Goal: Task Accomplishment & Management: Manage account settings

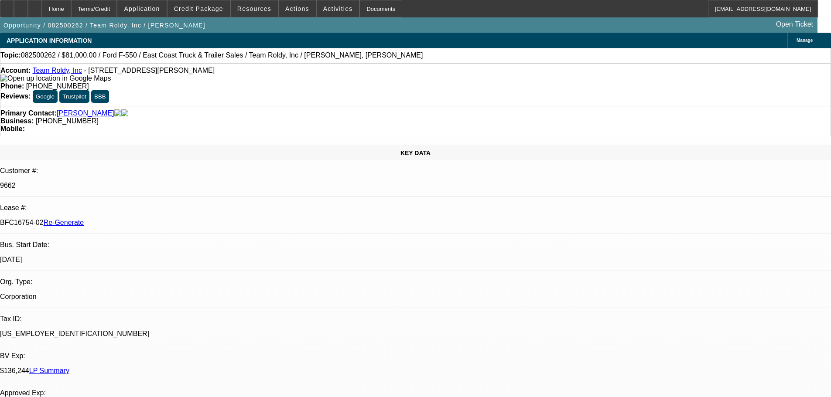
select select "3"
select select "0"
select select "2"
select select "0"
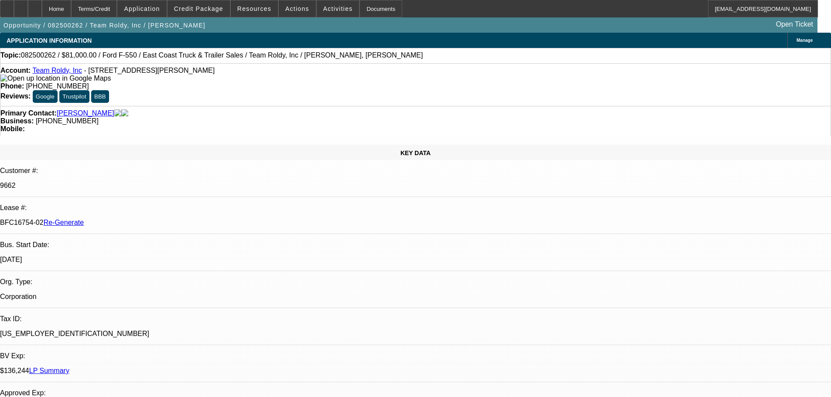
select select "6"
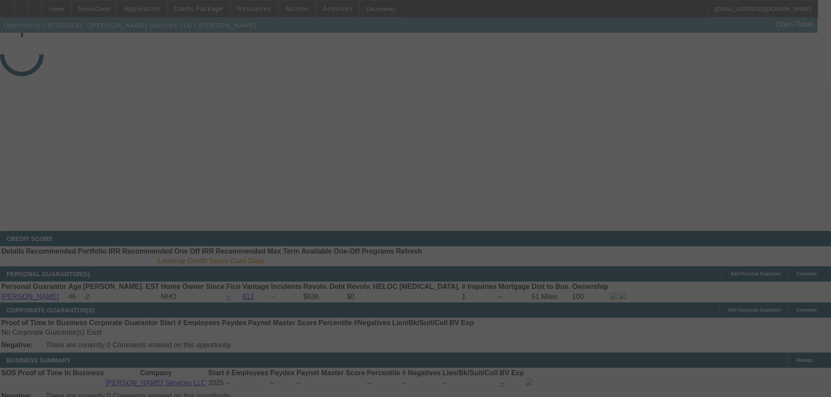
select select "3"
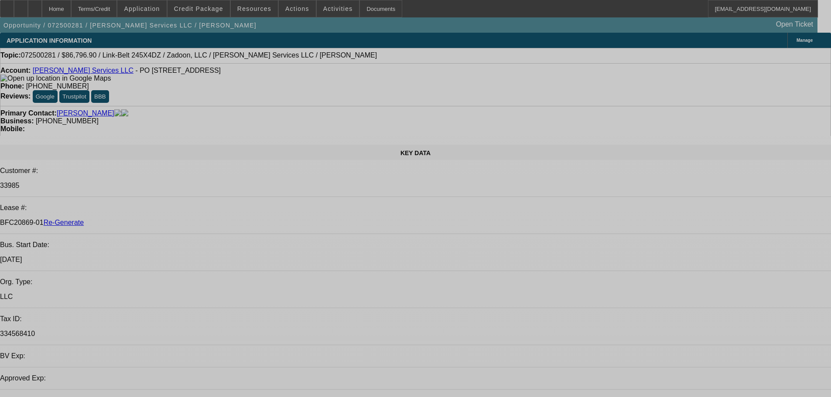
select select "0.1"
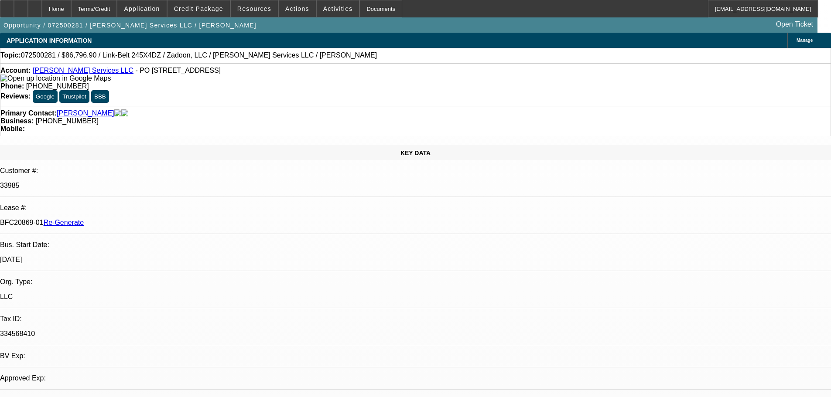
select select "0"
select select "2"
select select "0"
select select "6"
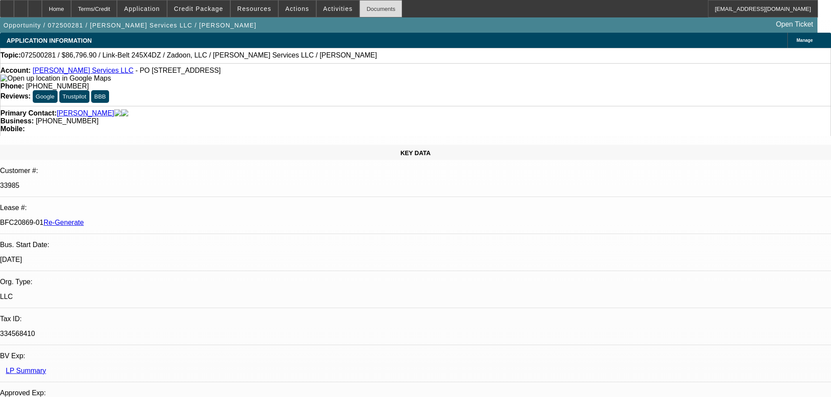
click at [363, 11] on div "Documents" at bounding box center [380, 8] width 43 height 17
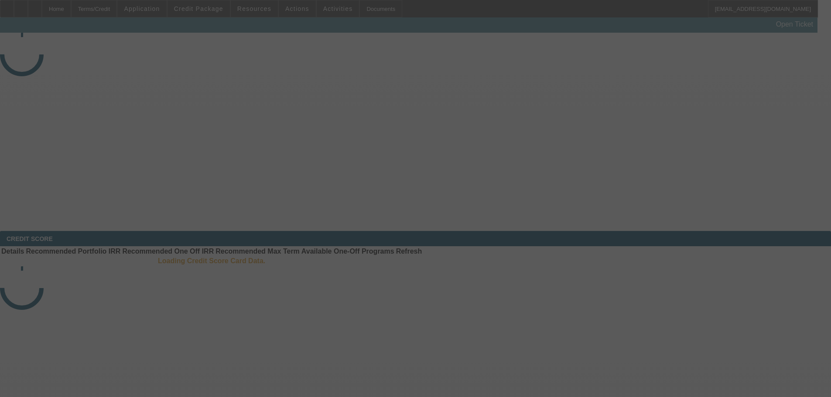
select select "3"
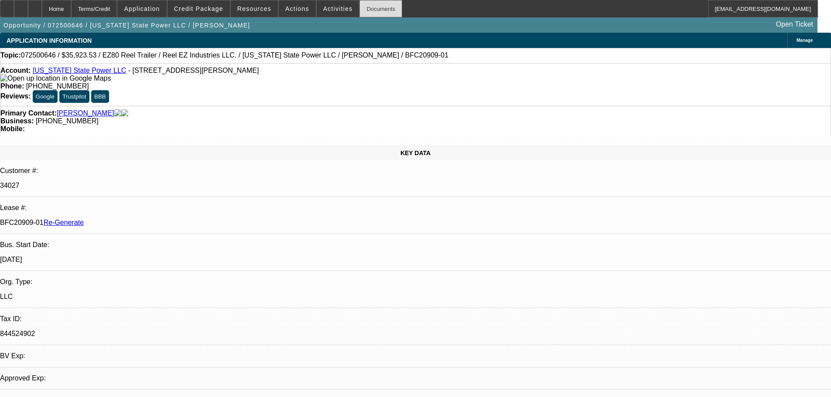
click at [360, 6] on div "Documents" at bounding box center [380, 8] width 43 height 17
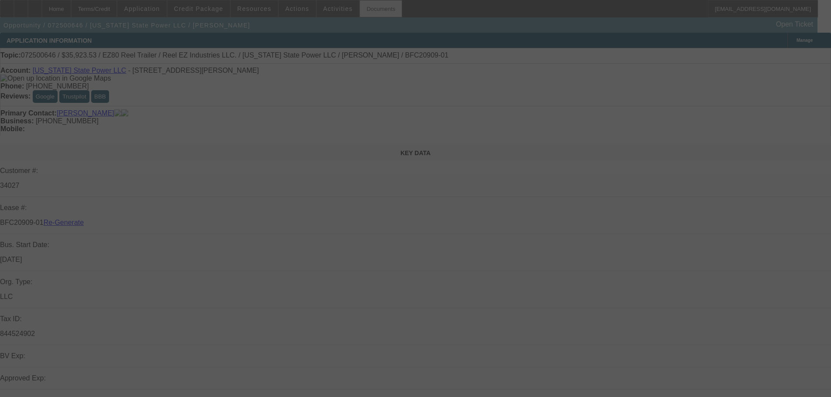
select select "0"
select select "0.1"
select select "4"
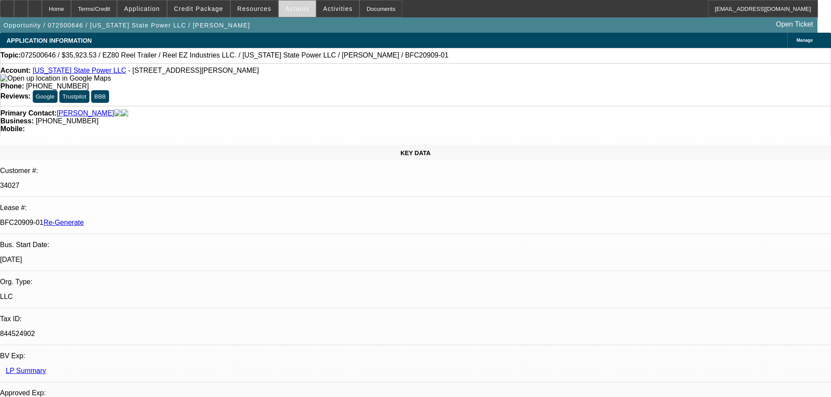
click at [288, 5] on span "Actions" at bounding box center [297, 8] width 24 height 7
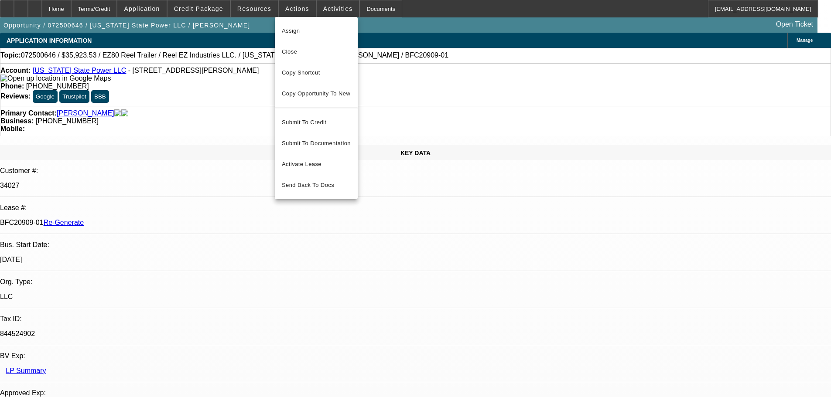
drag, startPoint x: 308, startPoint y: 156, endPoint x: 286, endPoint y: 140, distance: 27.2
click at [308, 159] on span "Activate Lease" at bounding box center [316, 164] width 69 height 10
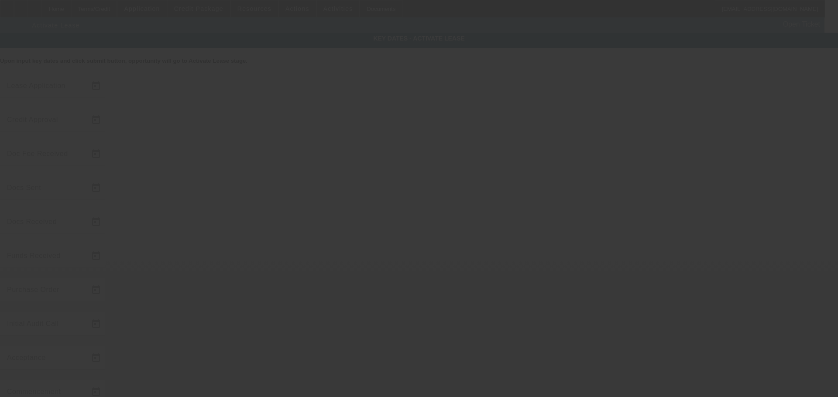
type input "7/28/2025"
type input "7/29/2025"
type input "8/1/2025"
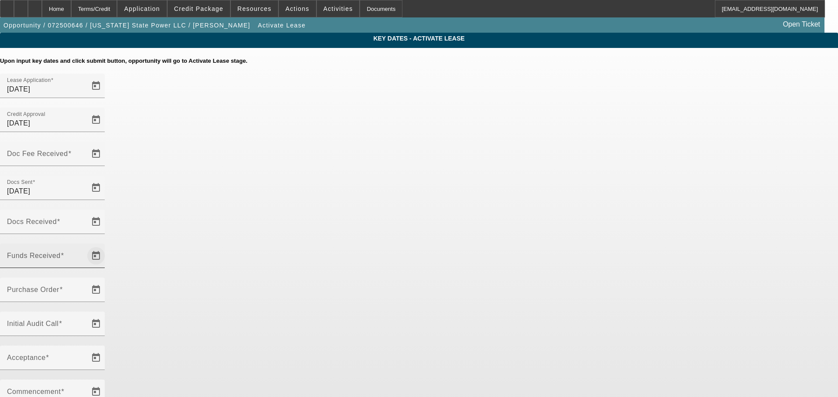
click at [106, 246] on span "Open calendar" at bounding box center [95, 256] width 21 height 21
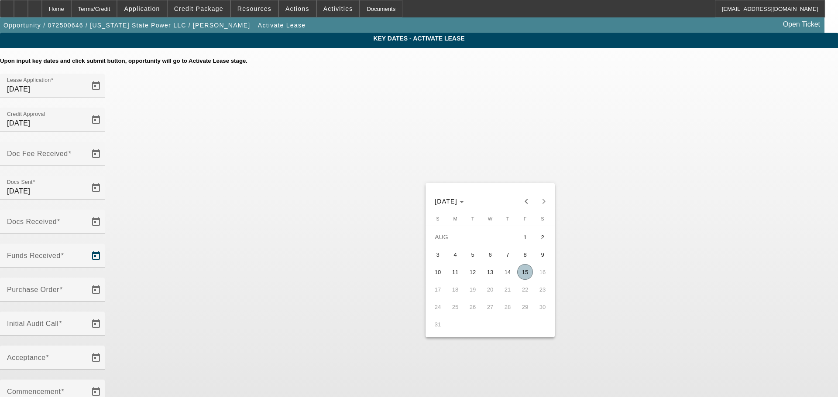
drag, startPoint x: 526, startPoint y: 274, endPoint x: 509, endPoint y: 274, distance: 17.4
click at [509, 274] on tr "10 11 12 13 14 15 16" at bounding box center [490, 271] width 122 height 17
click at [509, 274] on span "14" at bounding box center [507, 272] width 16 height 16
type input "8/14/2025"
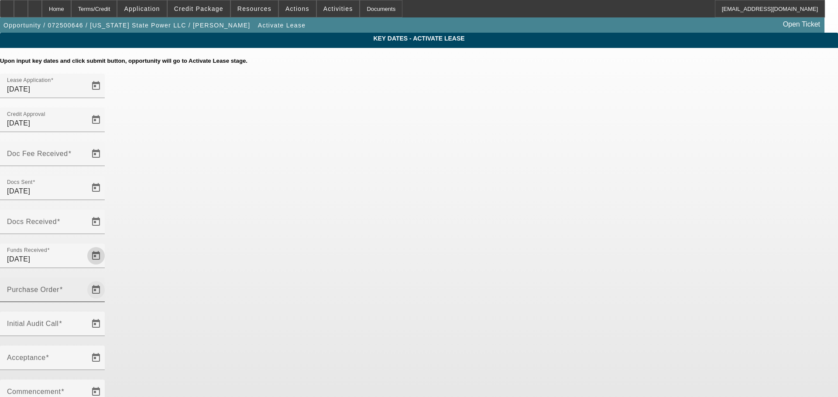
click at [106, 280] on span "Open calendar" at bounding box center [95, 290] width 21 height 21
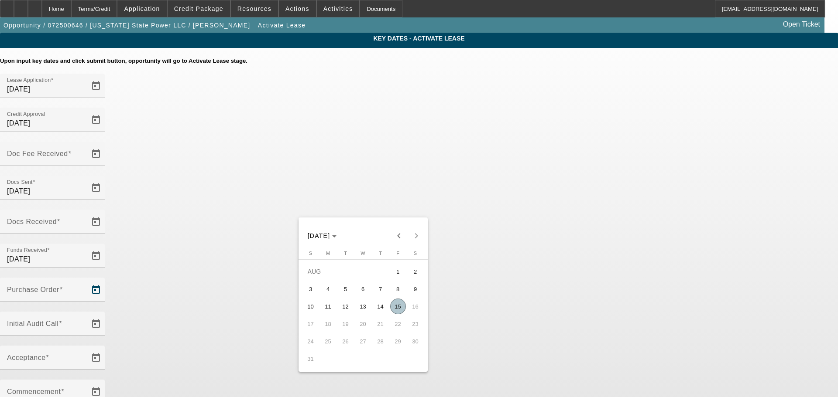
click at [403, 308] on span "15" at bounding box center [398, 307] width 16 height 16
type input "8/15/2025"
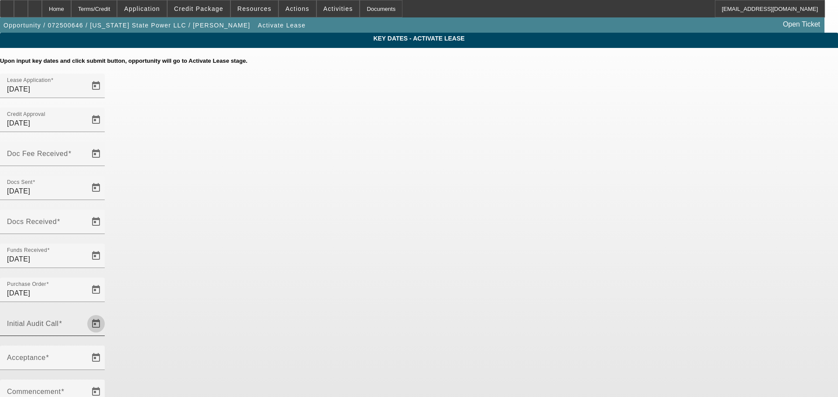
click at [106, 314] on span "Open calendar" at bounding box center [95, 324] width 21 height 21
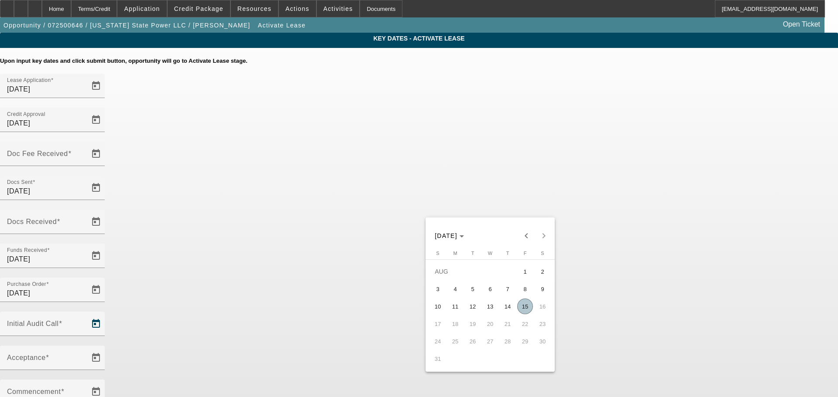
click at [528, 307] on span "15" at bounding box center [525, 307] width 16 height 16
type input "8/15/2025"
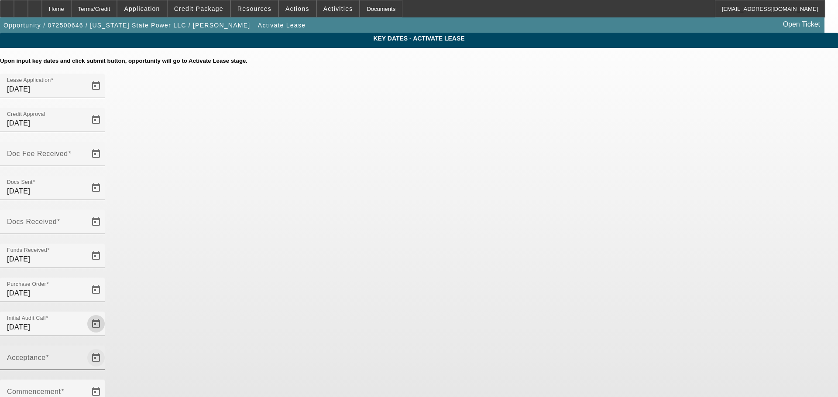
click at [106, 348] on span "Open calendar" at bounding box center [95, 358] width 21 height 21
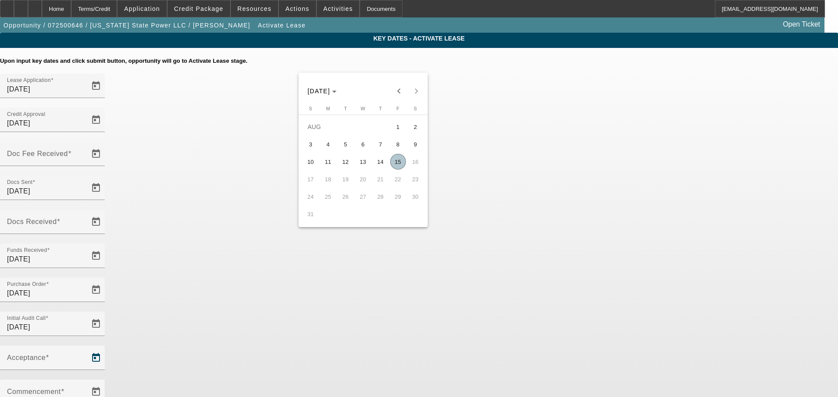
click at [401, 167] on span "15" at bounding box center [398, 162] width 16 height 16
type input "8/15/2025"
type input "9/1/2025"
type input "10/1/2025"
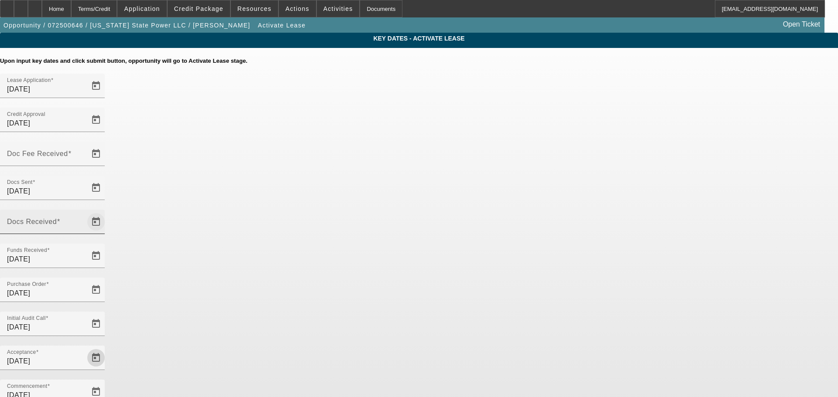
click at [106, 212] on span "Open calendar" at bounding box center [95, 222] width 21 height 21
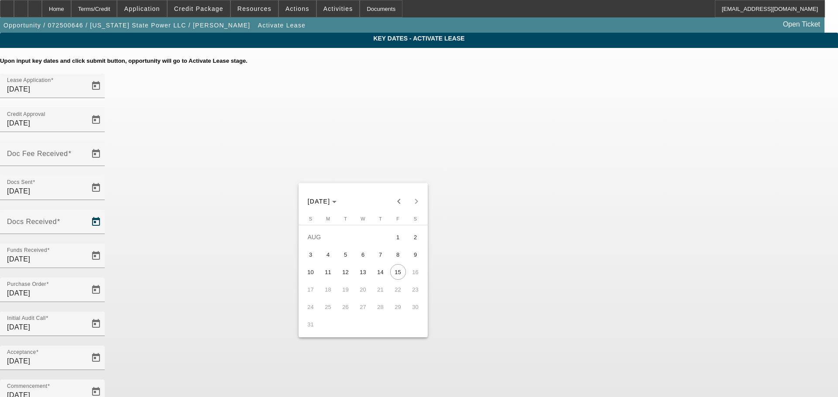
click at [397, 259] on span "8" at bounding box center [398, 255] width 16 height 16
type input "8/8/2025"
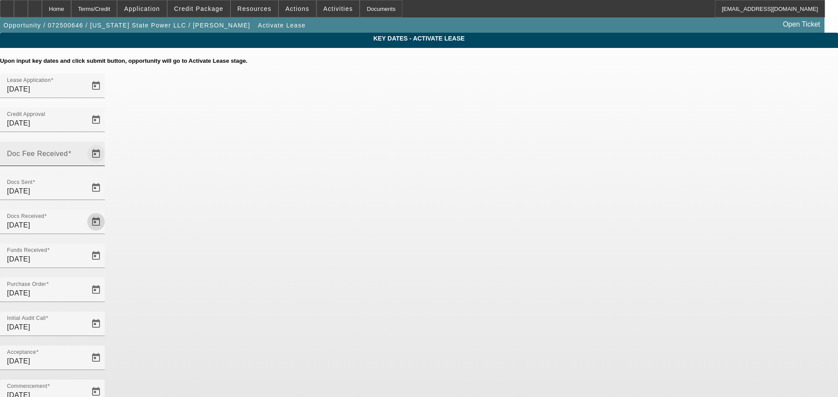
click at [106, 144] on span "Open calendar" at bounding box center [95, 154] width 21 height 21
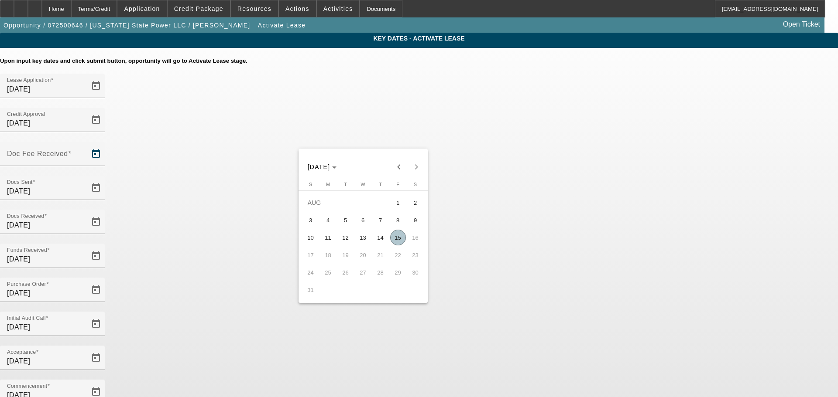
click at [397, 207] on span "1" at bounding box center [398, 203] width 16 height 16
type input "8/1/2025"
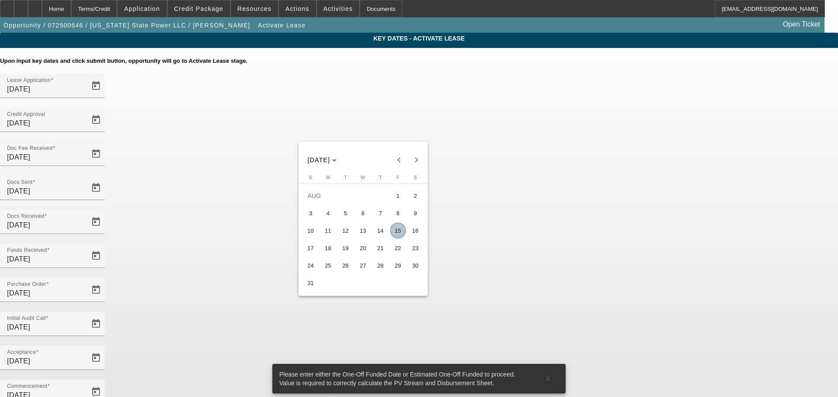
click at [399, 245] on span "22" at bounding box center [398, 248] width 16 height 16
type input "8/22/2025"
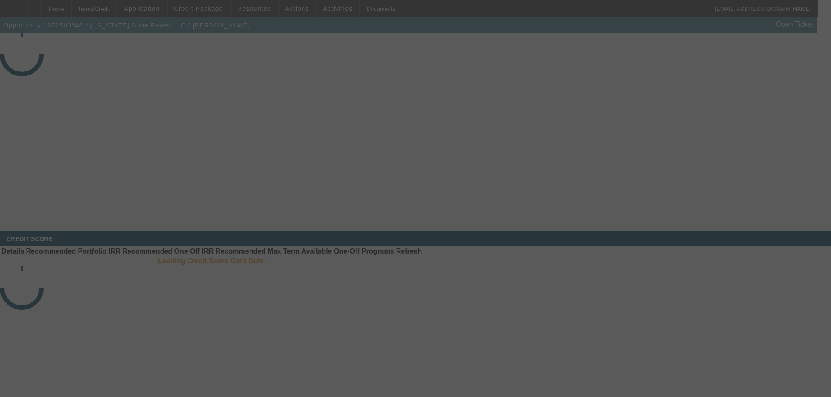
select select "4"
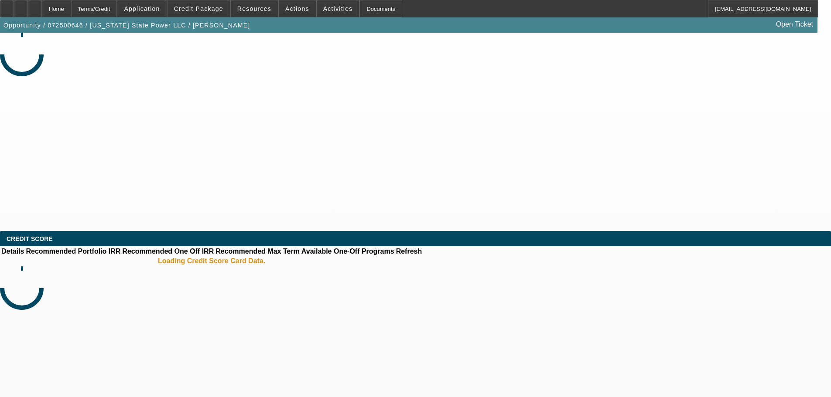
select select "0"
select select "0.1"
select select "4"
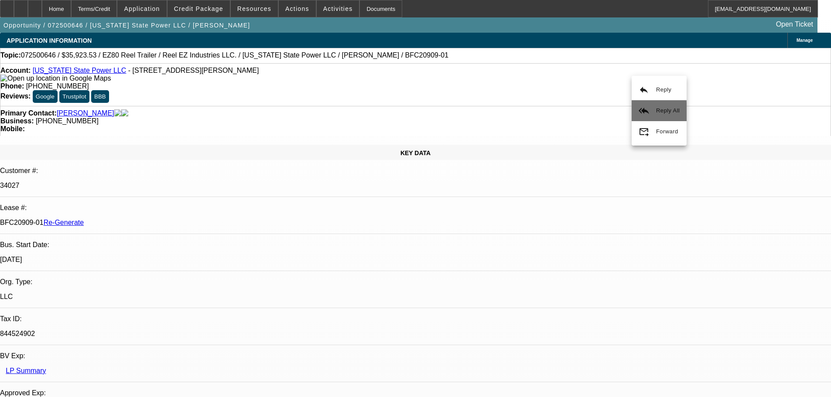
click at [656, 117] on button "reply_all Reply All" at bounding box center [659, 110] width 55 height 21
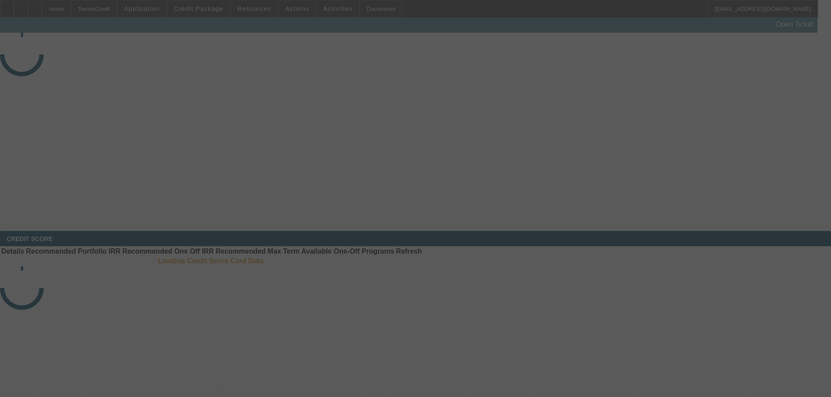
select select "3"
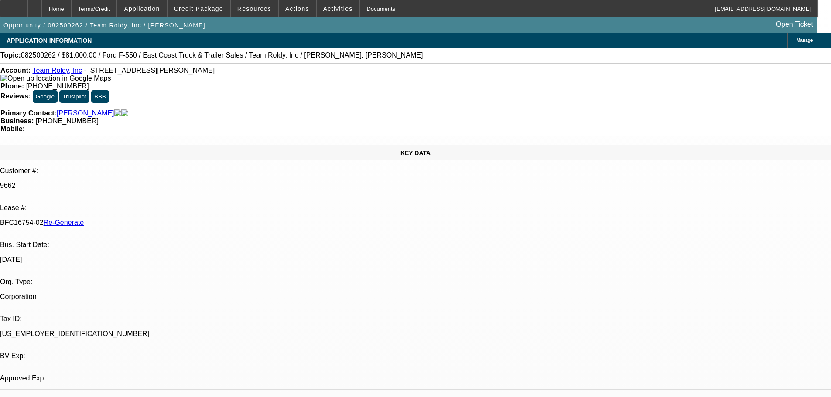
select select "0"
select select "2"
select select "0"
select select "6"
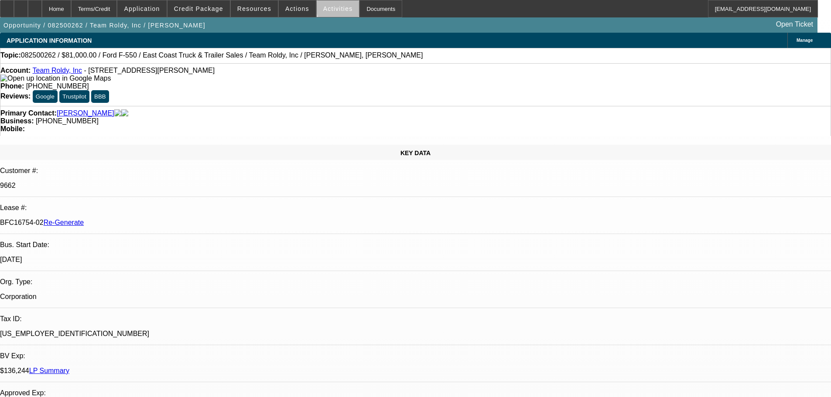
click at [334, 6] on span "Activities" at bounding box center [338, 8] width 30 height 7
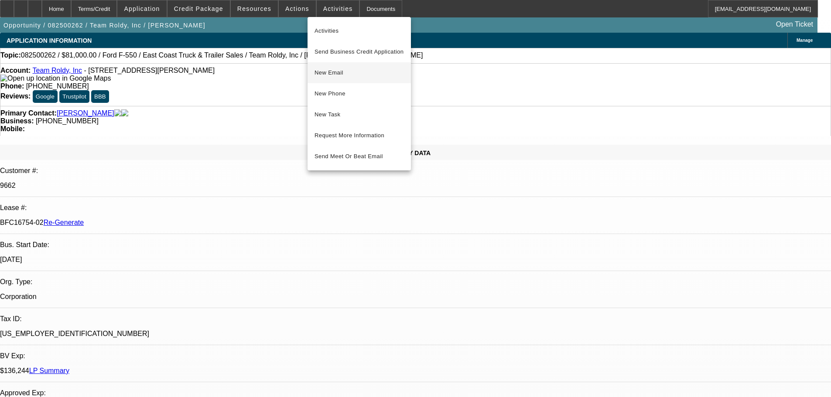
click at [351, 67] on button "New Email" at bounding box center [359, 72] width 103 height 21
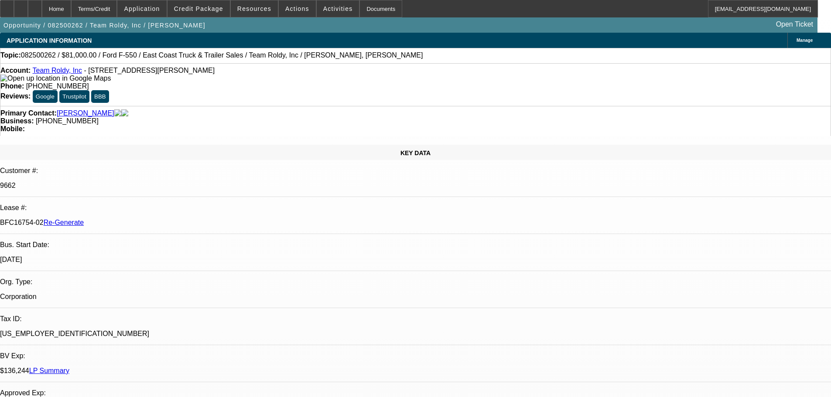
drag, startPoint x: 232, startPoint y: 83, endPoint x: 257, endPoint y: 51, distance: 41.1
click at [232, 82] on div "Account: Team Roldy, Inc - [STREET_ADDRESS][PERSON_NAME]" at bounding box center [415, 75] width 830 height 16
click at [332, 6] on span "Activities" at bounding box center [338, 8] width 30 height 7
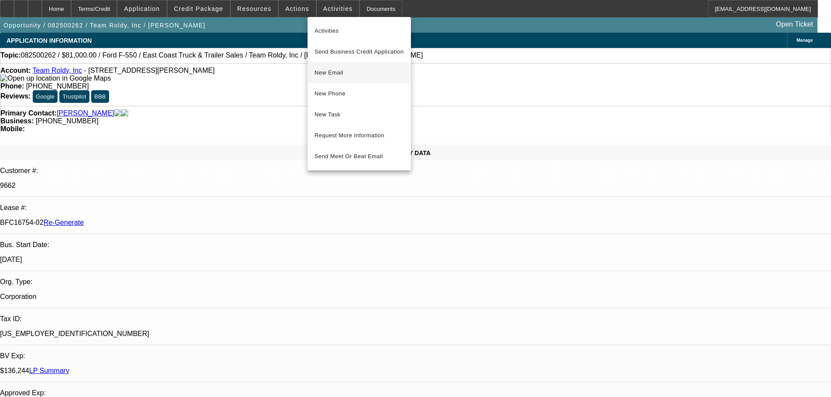
drag, startPoint x: 327, startPoint y: 33, endPoint x: 335, endPoint y: 78, distance: 46.2
click at [335, 78] on div "Activities Send Business Credit Application New Email New Phone New Task Reques…" at bounding box center [359, 94] width 103 height 147
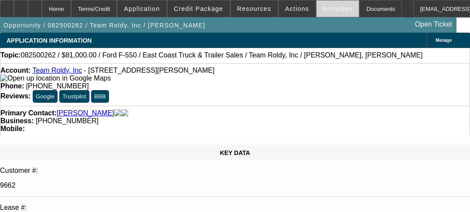
click at [340, 9] on span at bounding box center [338, 8] width 43 height 21
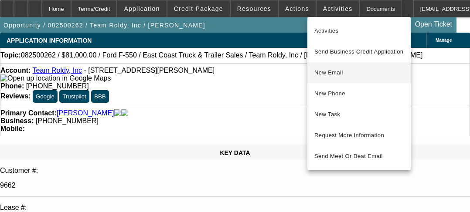
click at [337, 68] on span "New Email" at bounding box center [359, 73] width 89 height 10
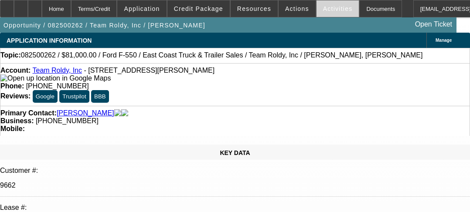
click at [324, 11] on span "Activities" at bounding box center [338, 8] width 30 height 7
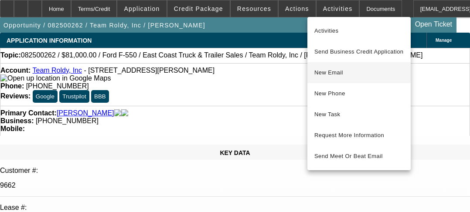
click at [331, 78] on button "New Email" at bounding box center [359, 72] width 103 height 21
